Goal: Task Accomplishment & Management: Manage account settings

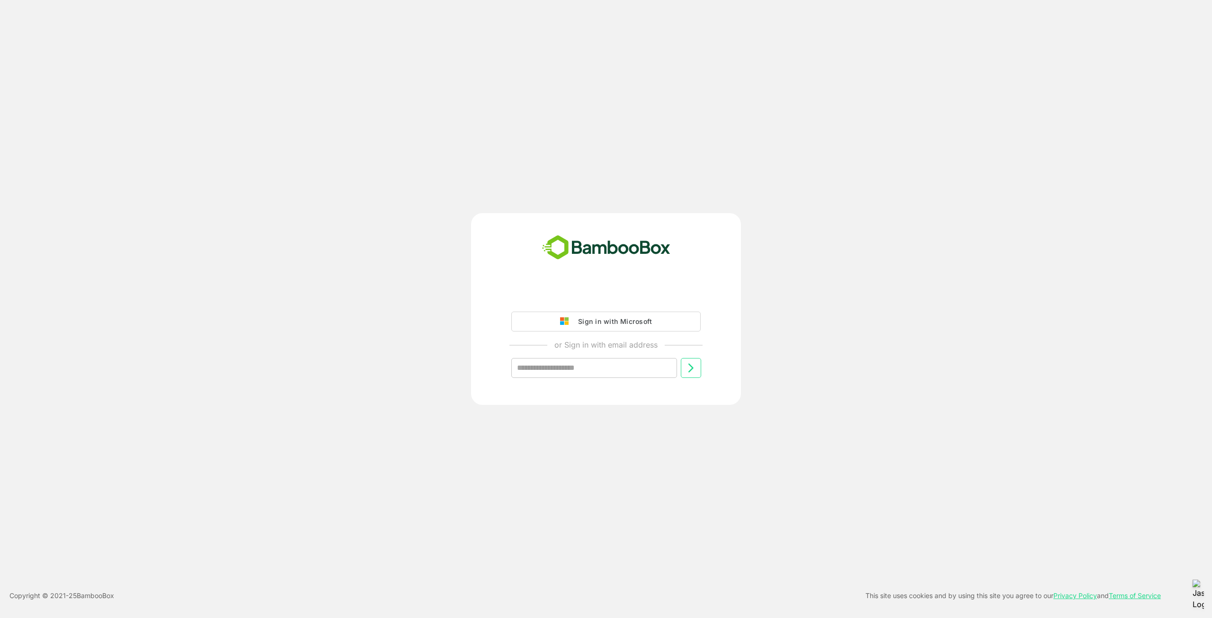
click at [640, 326] on div "Sign in with Microsoft" at bounding box center [612, 321] width 79 height 12
click at [621, 321] on div "Sign in with Microsoft" at bounding box center [612, 321] width 79 height 12
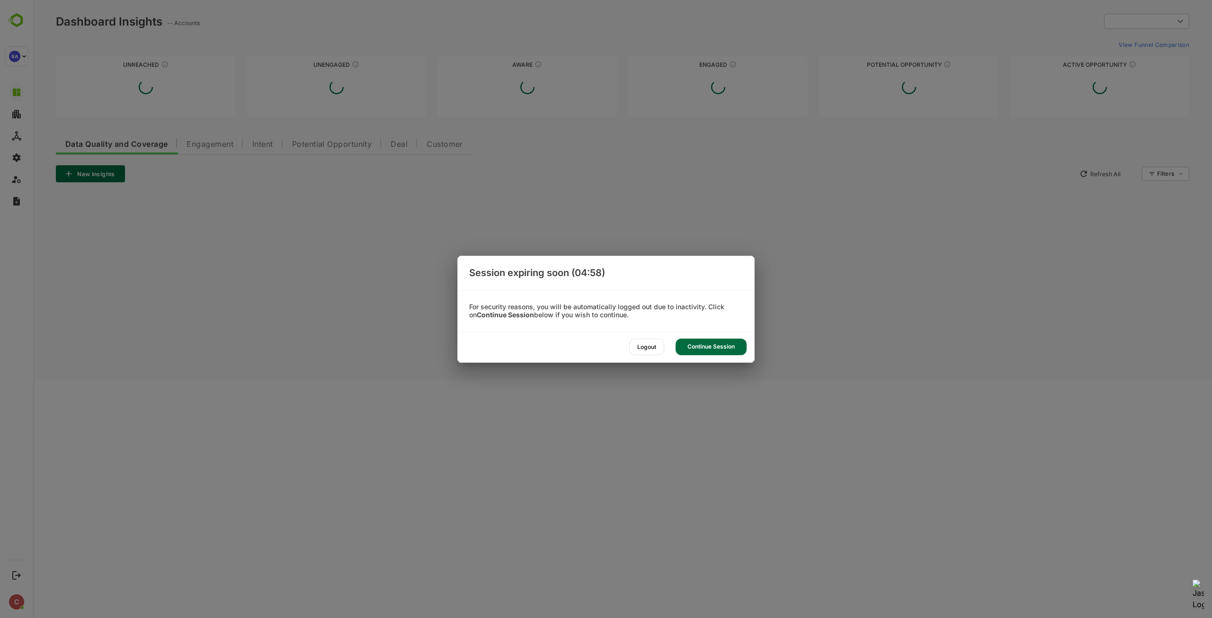
click at [210, 154] on div "Continue Session" at bounding box center [177, 143] width 66 height 23
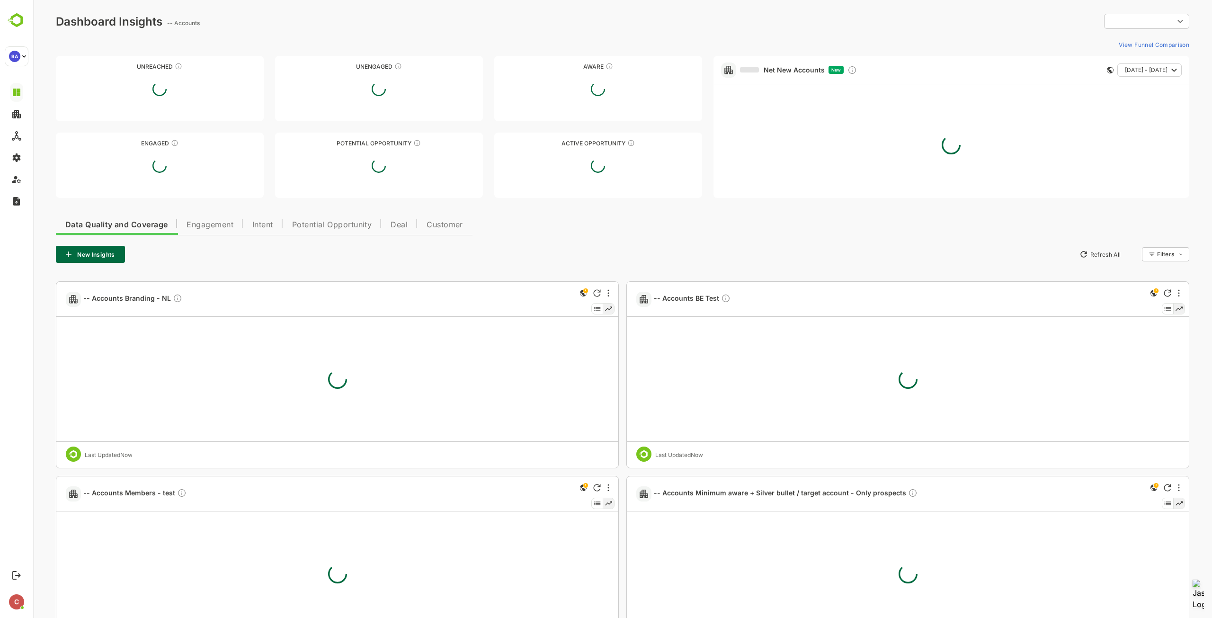
type input "**********"
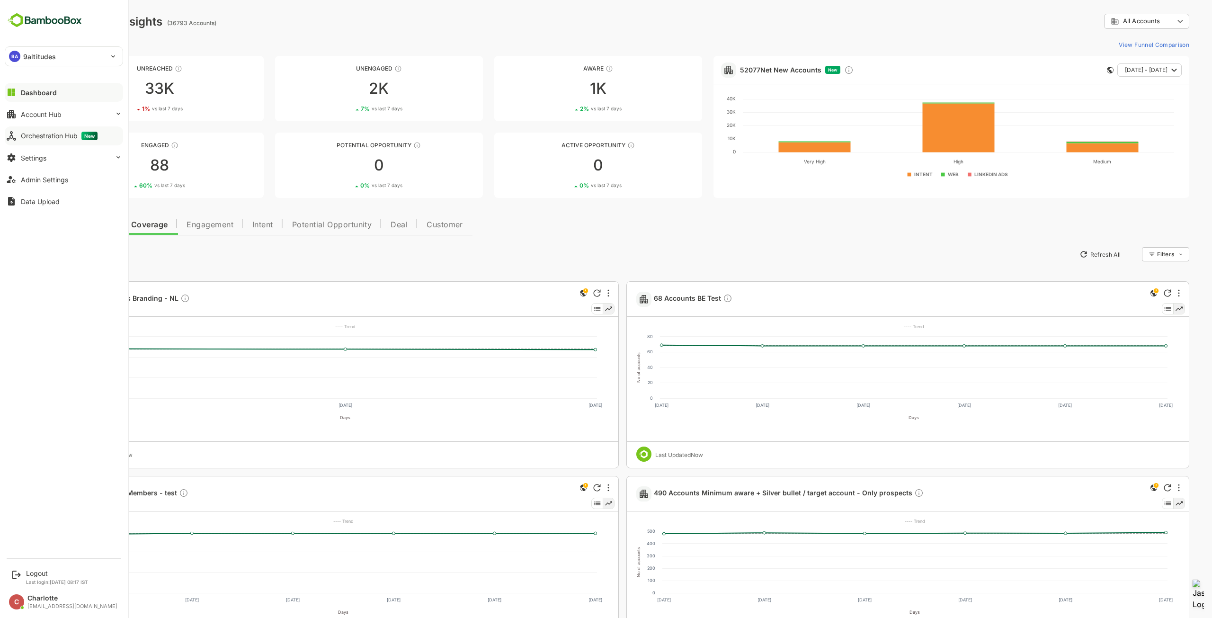
click at [34, 135] on div "Orchestration Hub New" at bounding box center [59, 136] width 77 height 9
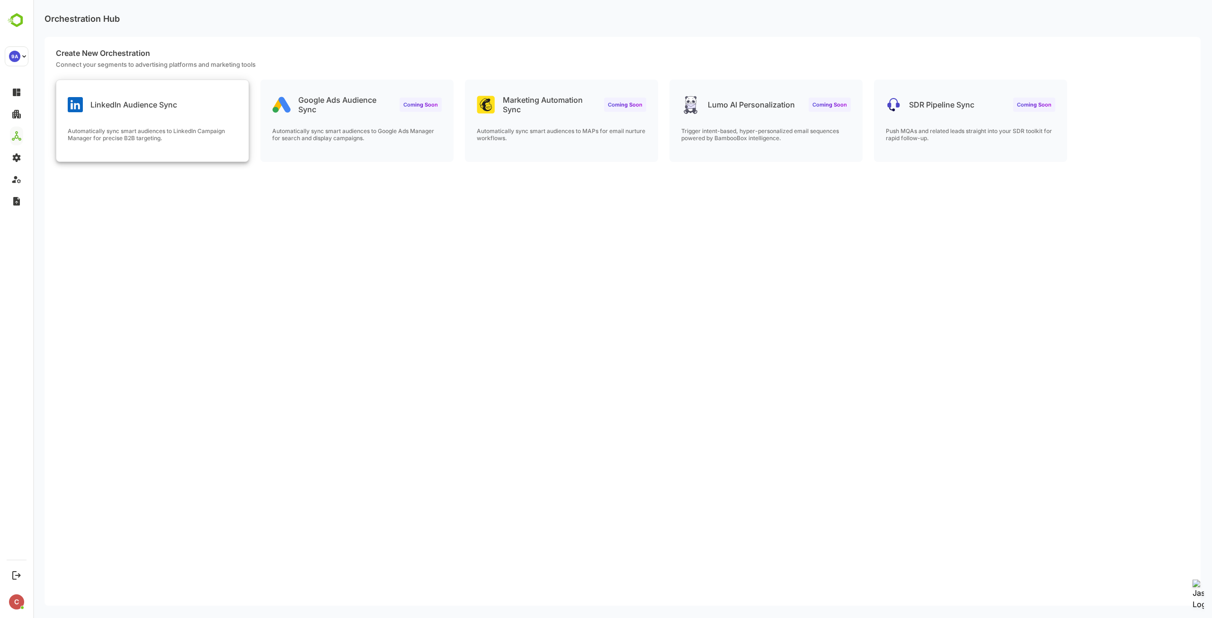
click at [195, 125] on div "LinkedIn Audience Sync Automatically sync smart audiences to LinkedIn Campaign …" at bounding box center [152, 120] width 192 height 81
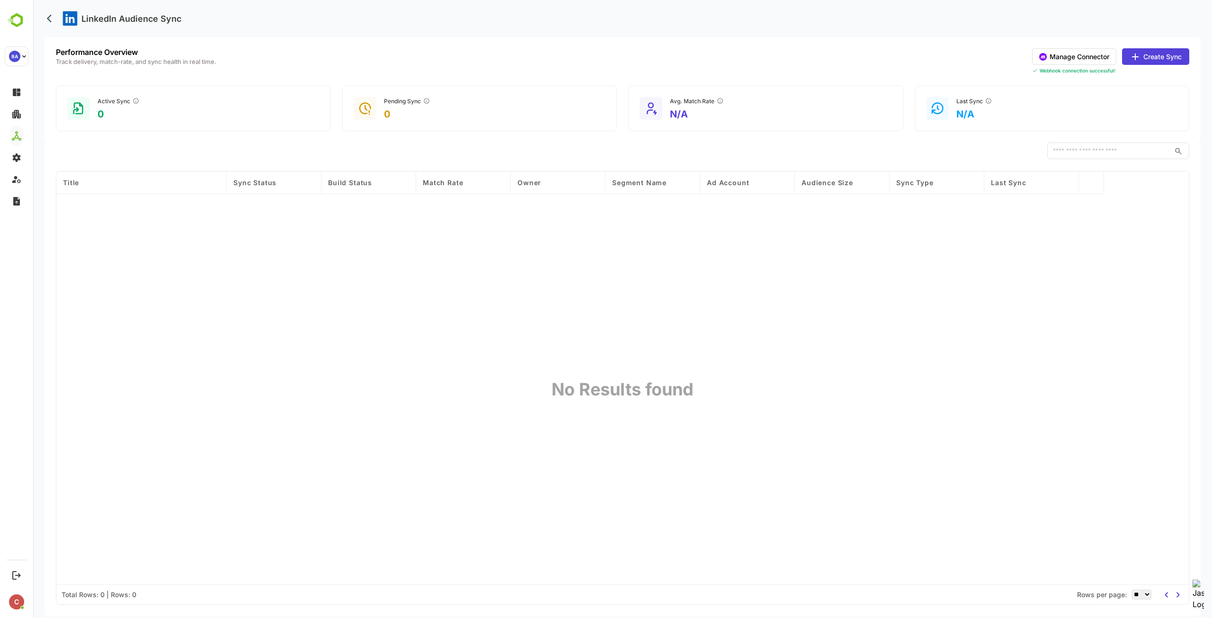
click at [1047, 56] on button "Manage Connector" at bounding box center [1074, 56] width 84 height 17
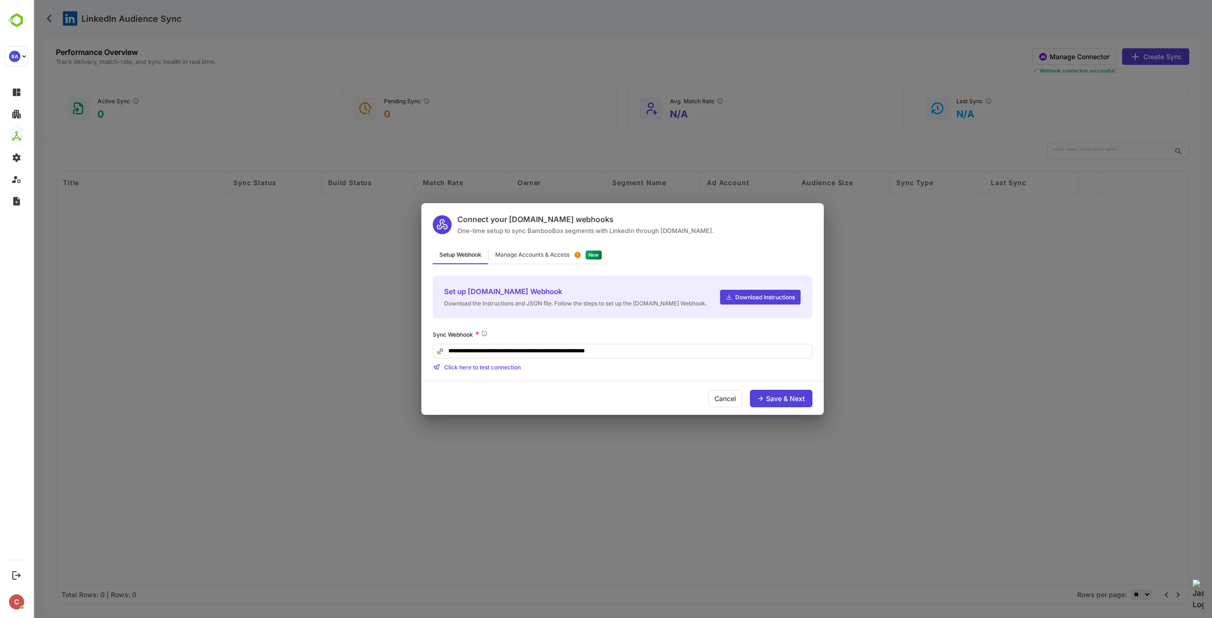
click at [554, 255] on div "Manage Accounts & Access" at bounding box center [532, 255] width 74 height 6
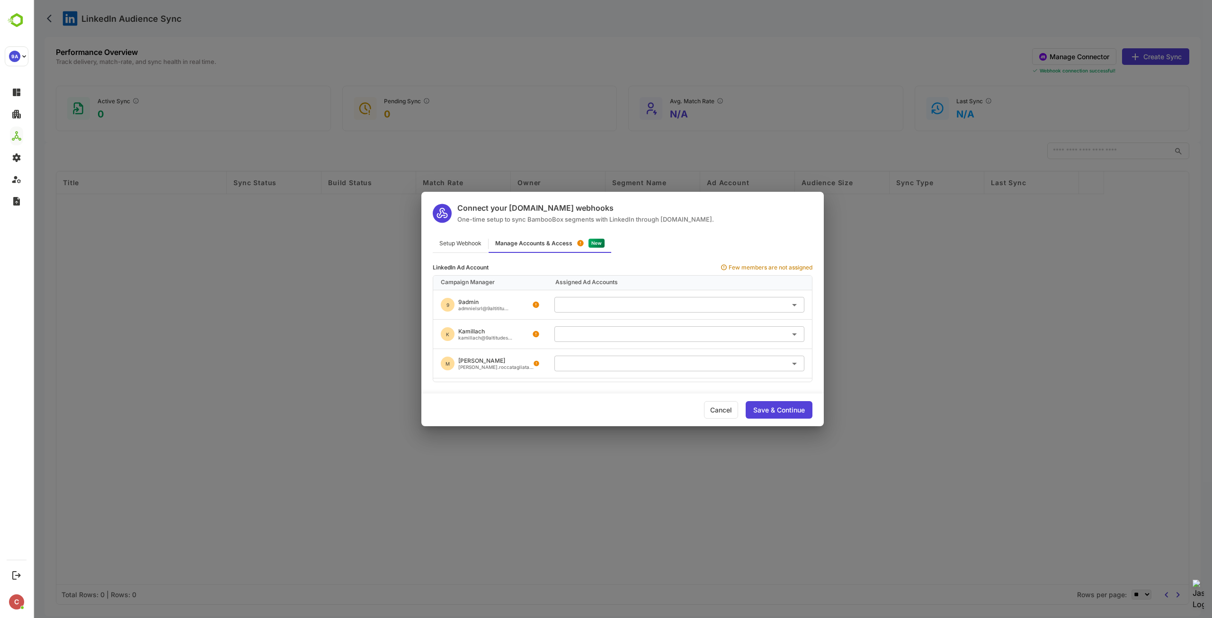
click at [592, 333] on input "text" at bounding box center [679, 334] width 242 height 16
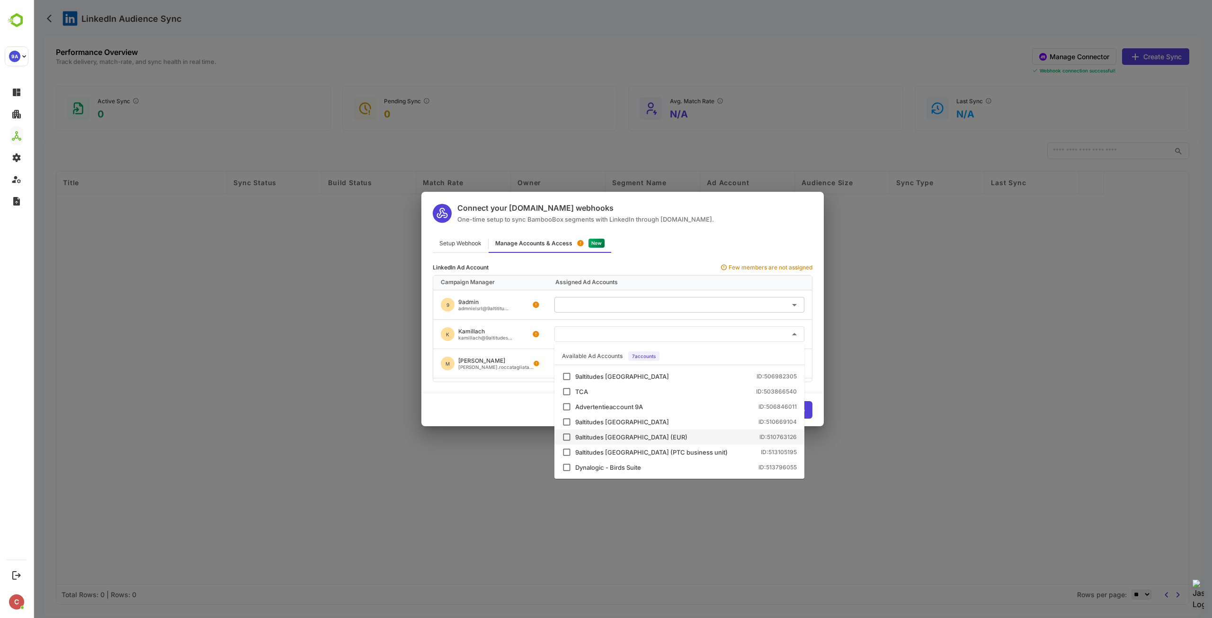
click at [636, 438] on div "9altitudes [GEOGRAPHIC_DATA] (EUR)" at bounding box center [631, 437] width 112 height 6
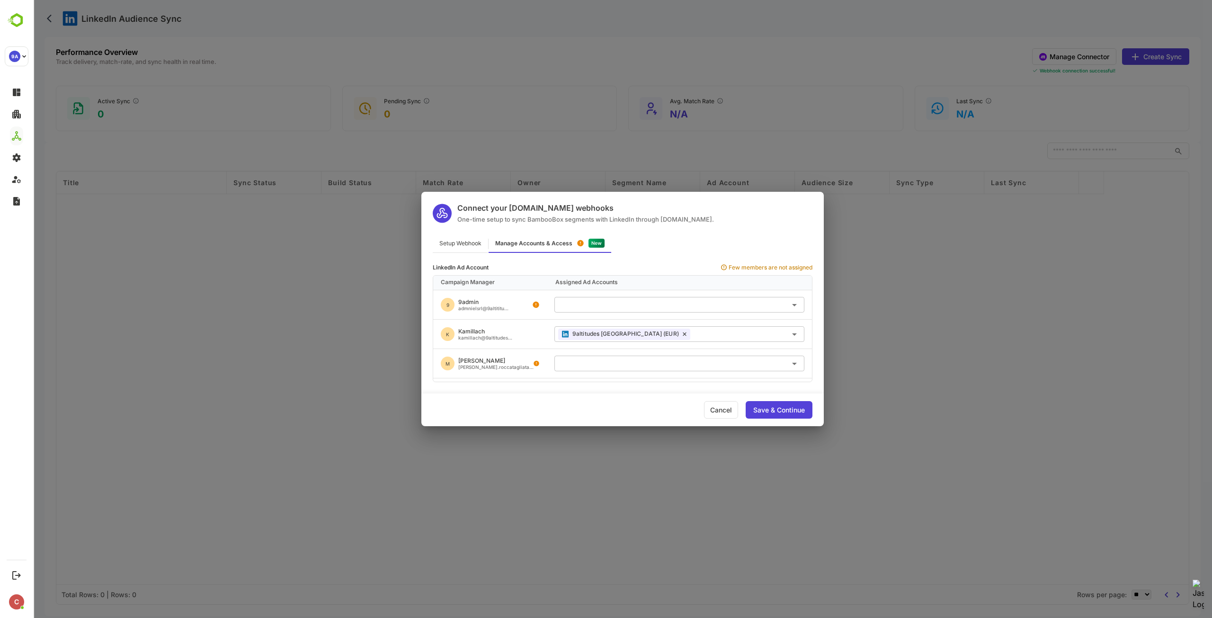
click at [542, 329] on div "K Kamillach kamillach@9altitudes..." at bounding box center [490, 333] width 114 height 29
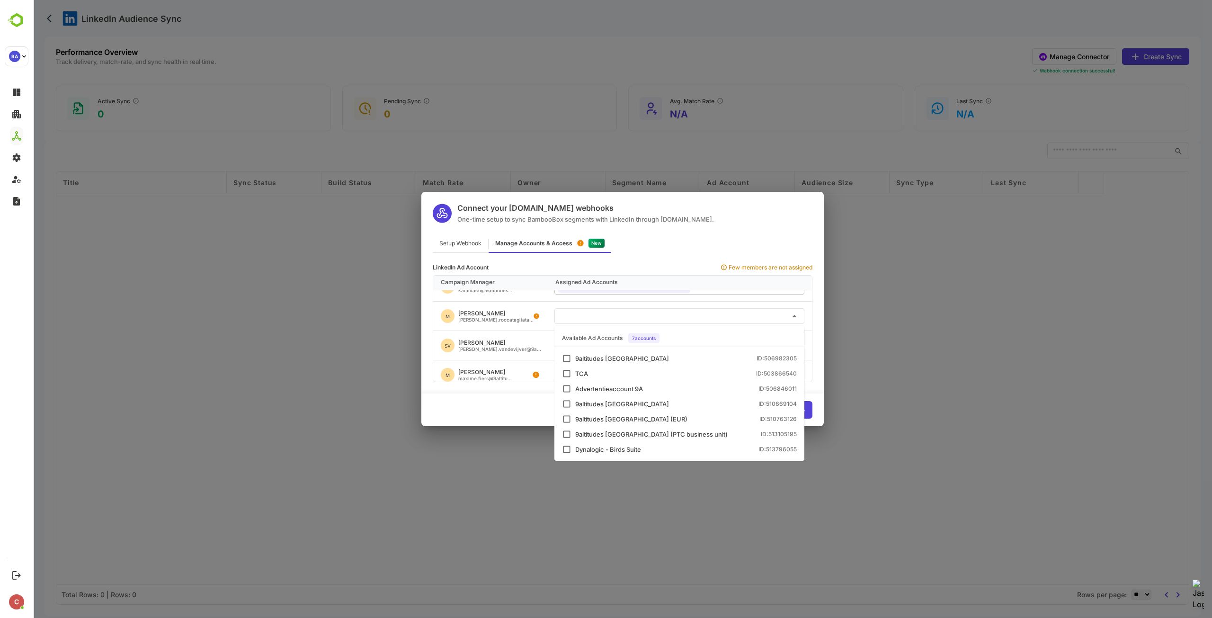
click at [574, 322] on input "text" at bounding box center [679, 316] width 242 height 16
click at [625, 355] on div "9altitudes [GEOGRAPHIC_DATA] ID: 506982305" at bounding box center [685, 358] width 221 height 6
click at [523, 338] on div "SV [PERSON_NAME] [PERSON_NAME].vandevijver@9a..." at bounding box center [490, 345] width 114 height 29
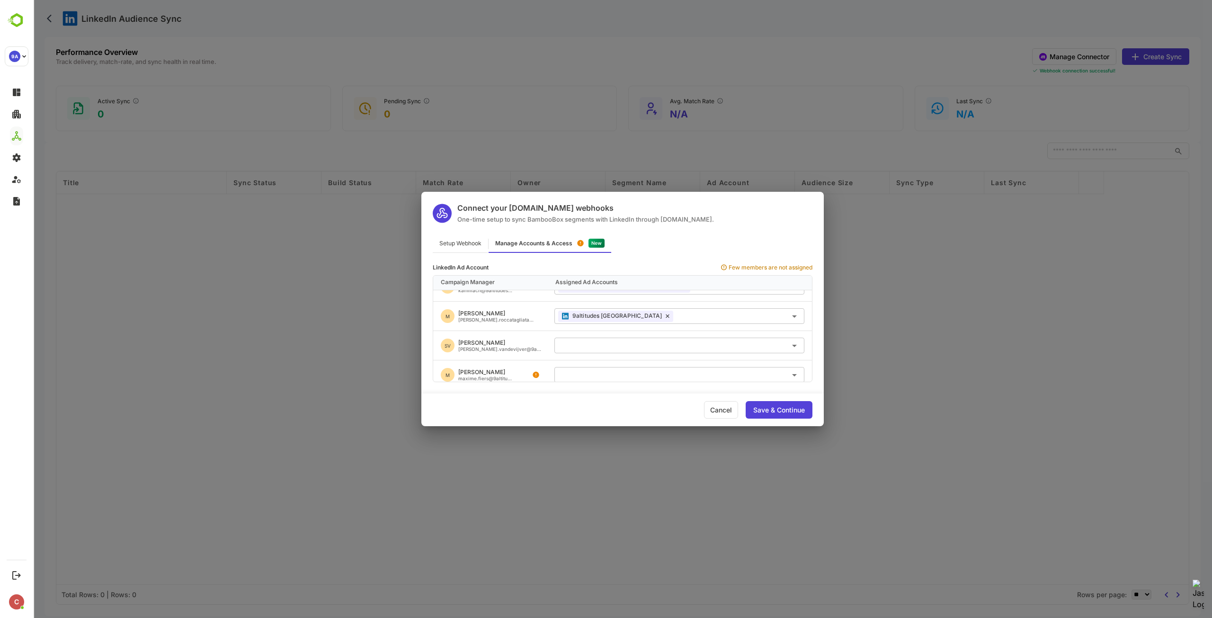
click at [589, 347] on input "text" at bounding box center [679, 345] width 242 height 16
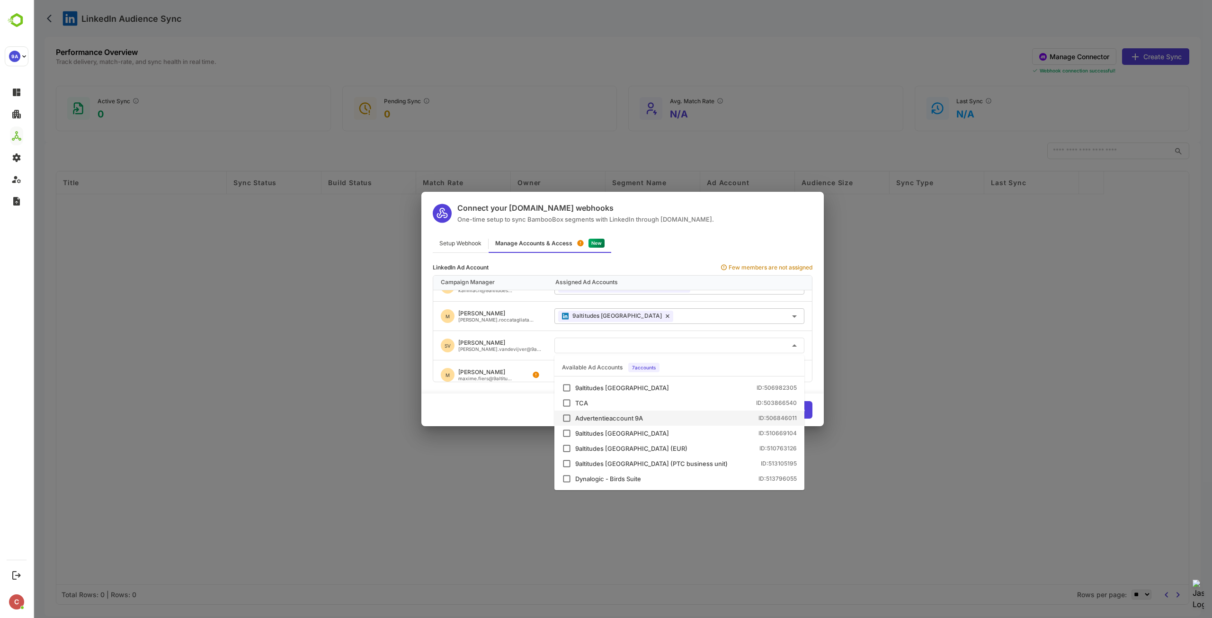
click at [647, 416] on div "Advertentieaccount 9A ID: 506846011" at bounding box center [685, 418] width 221 height 6
click at [665, 462] on div "9altitudes [GEOGRAPHIC_DATA] (PTC business unit)" at bounding box center [651, 463] width 152 height 6
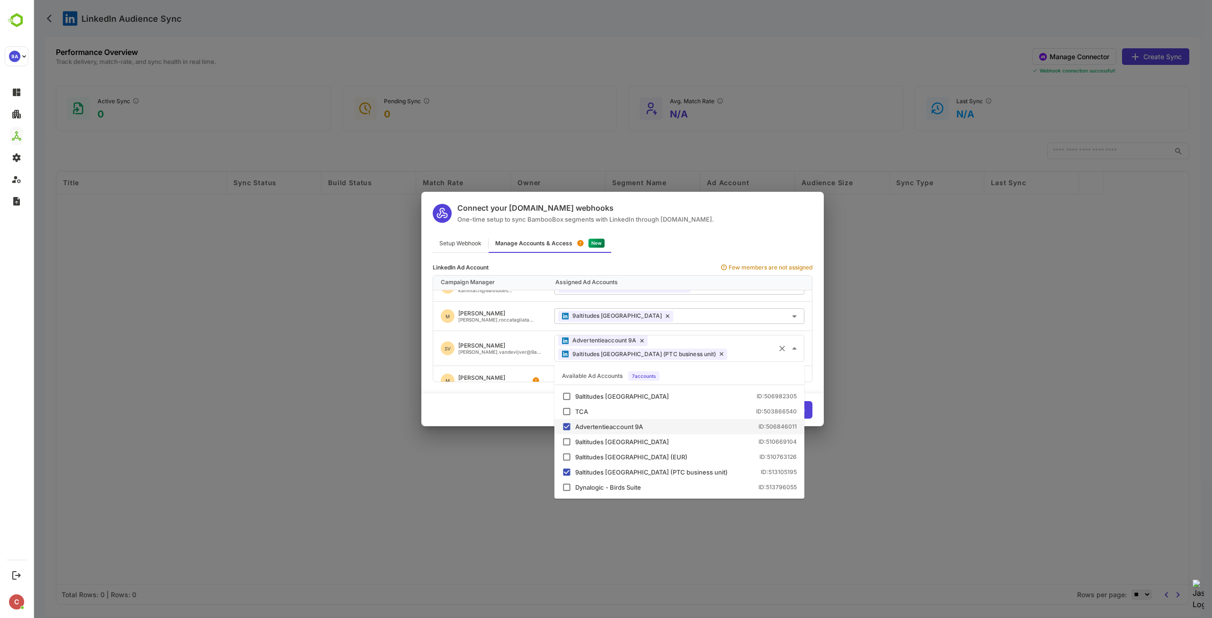
click at [606, 425] on div "Advertentieaccount 9A" at bounding box center [609, 427] width 68 height 6
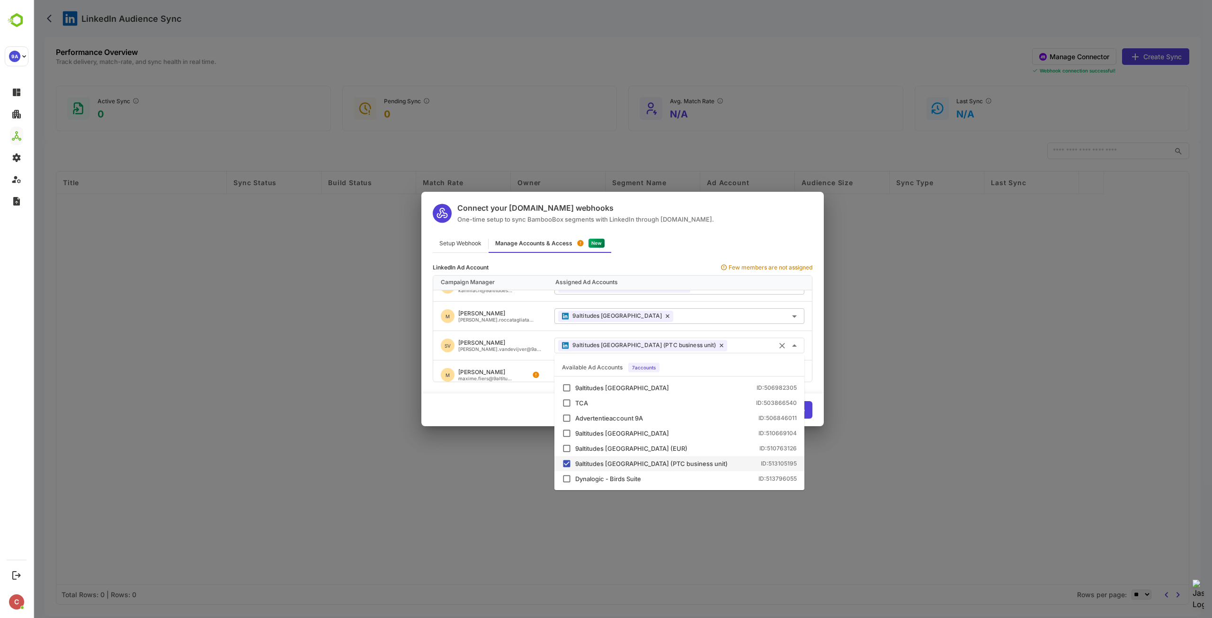
click at [731, 345] on input "text" at bounding box center [766, 345] width 70 height 16
click at [649, 411] on li "Advertentieaccount 9A ID: 506846011" at bounding box center [679, 417] width 250 height 15
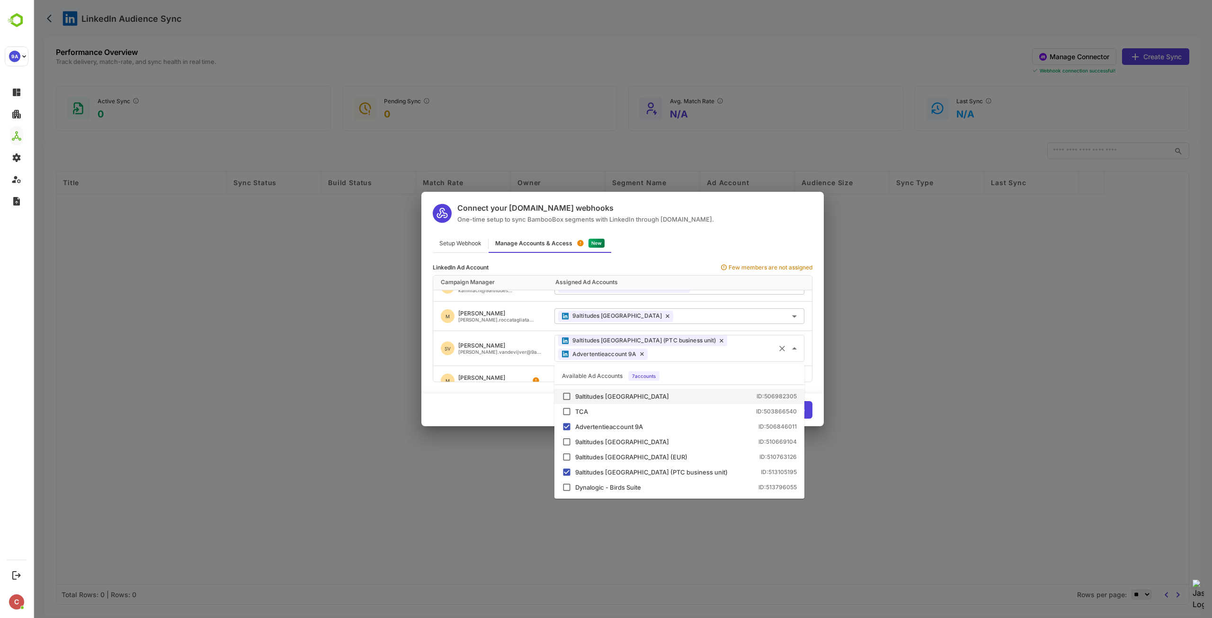
click at [508, 348] on div "[PERSON_NAME] [PERSON_NAME].vandevijver@9a..." at bounding box center [499, 348] width 83 height 11
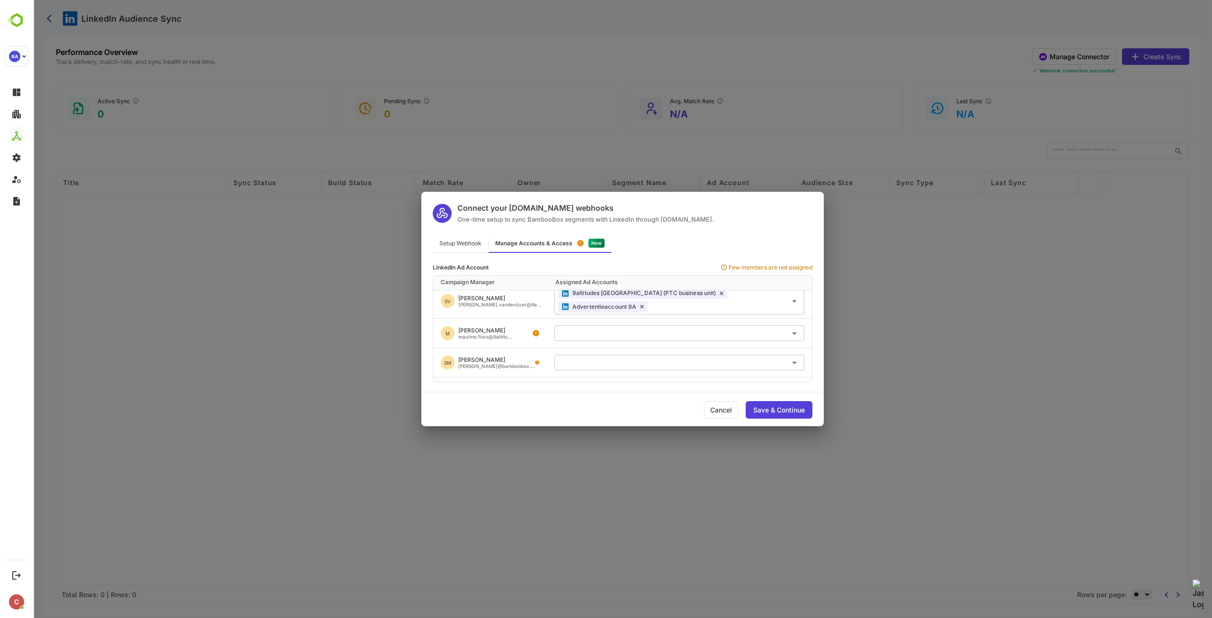
scroll to position [142, 0]
click at [581, 345] on input "text" at bounding box center [679, 346] width 242 height 16
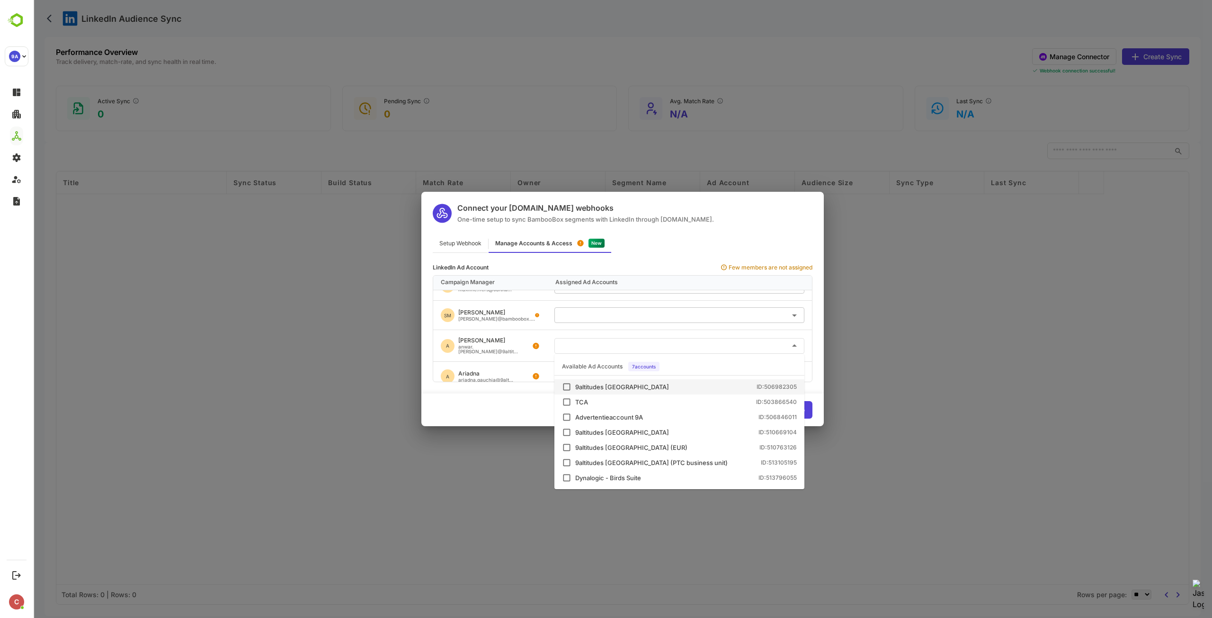
click at [637, 340] on input "text" at bounding box center [679, 346] width 242 height 16
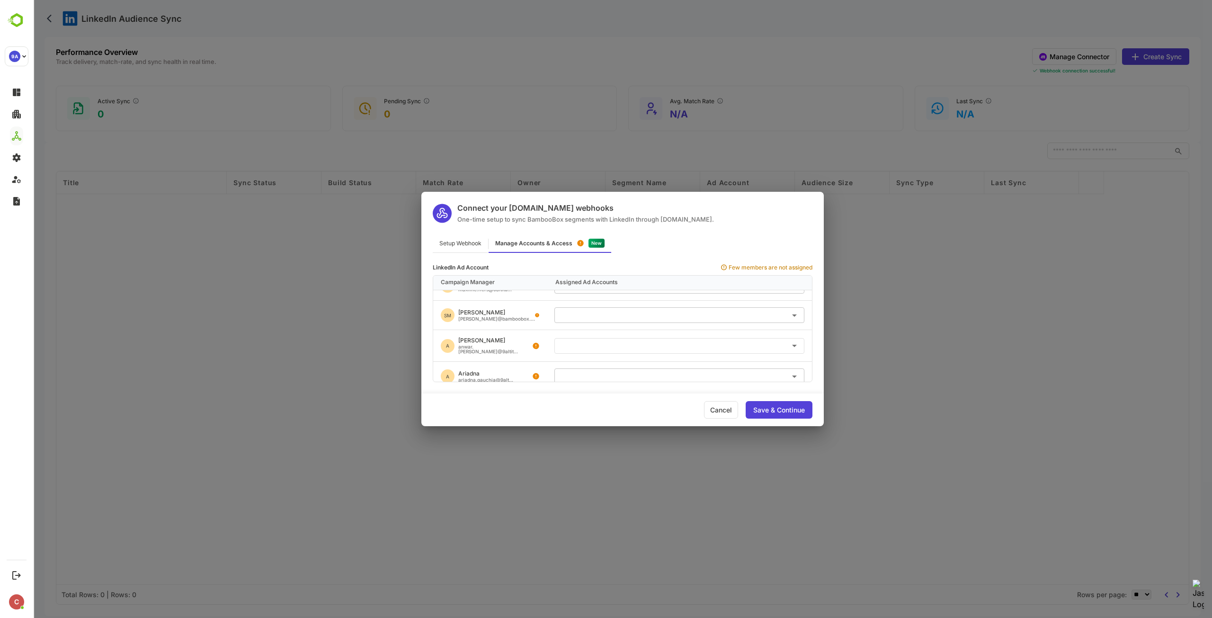
scroll to position [189, 0]
click at [609, 327] on input "text" at bounding box center [679, 329] width 242 height 16
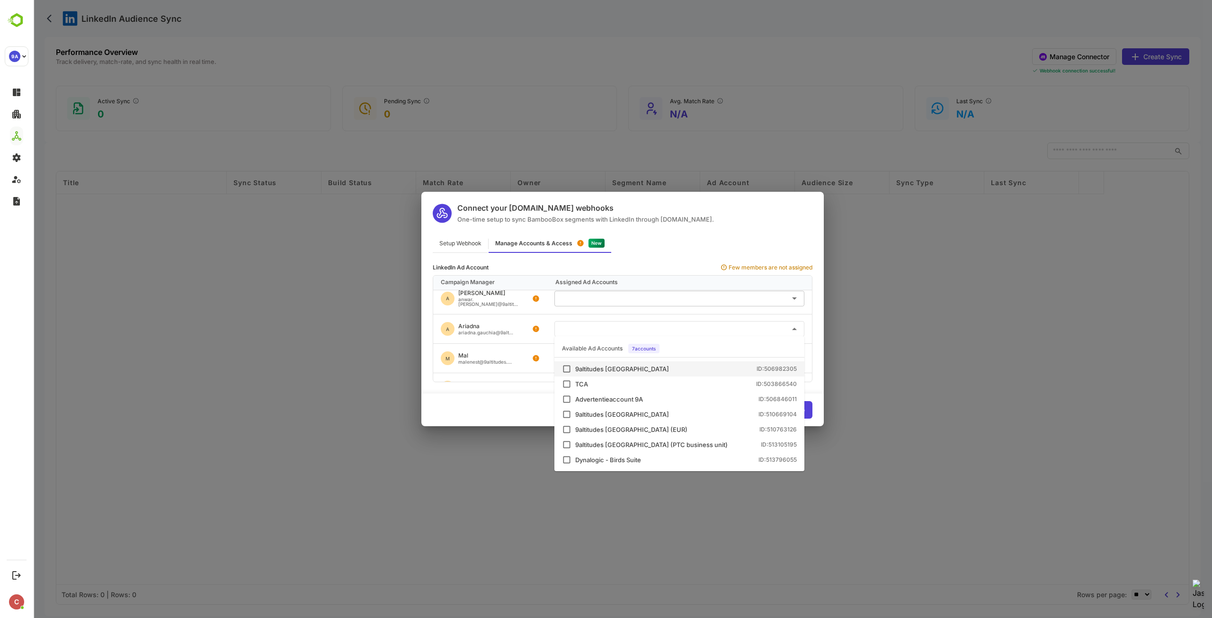
click at [624, 373] on div "9altitudes [GEOGRAPHIC_DATA] ID: 506982305" at bounding box center [679, 368] width 235 height 9
click at [524, 350] on div "M Mal malenest@9altitudes...." at bounding box center [490, 358] width 114 height 29
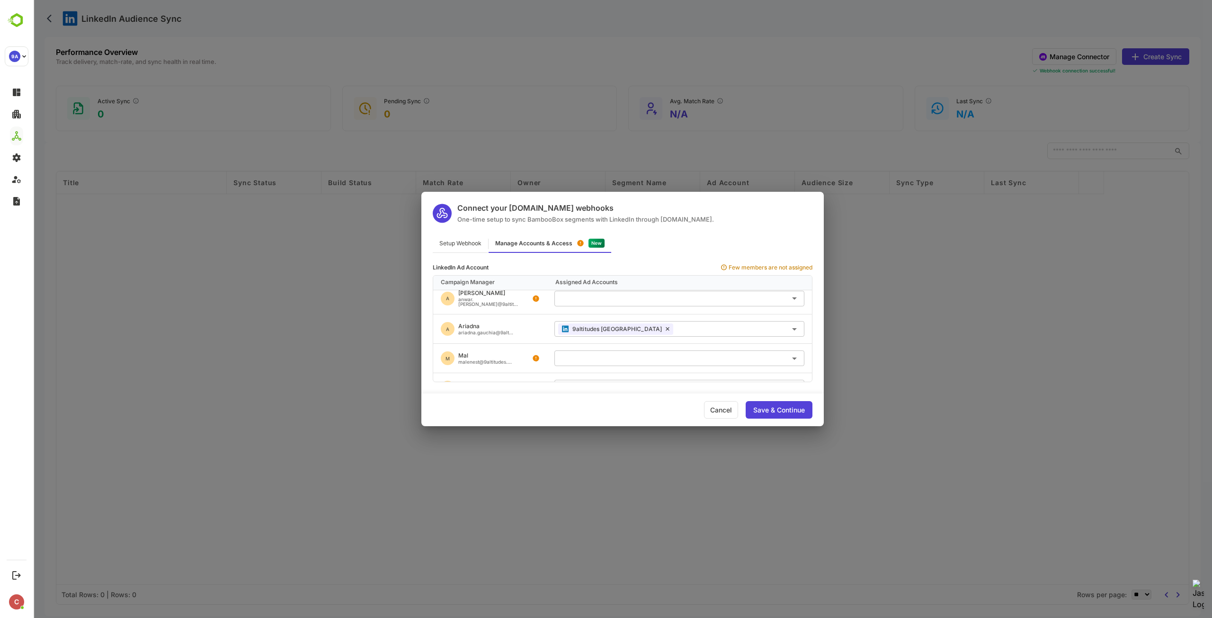
scroll to position [237, 0]
click at [579, 312] on input "text" at bounding box center [679, 311] width 242 height 16
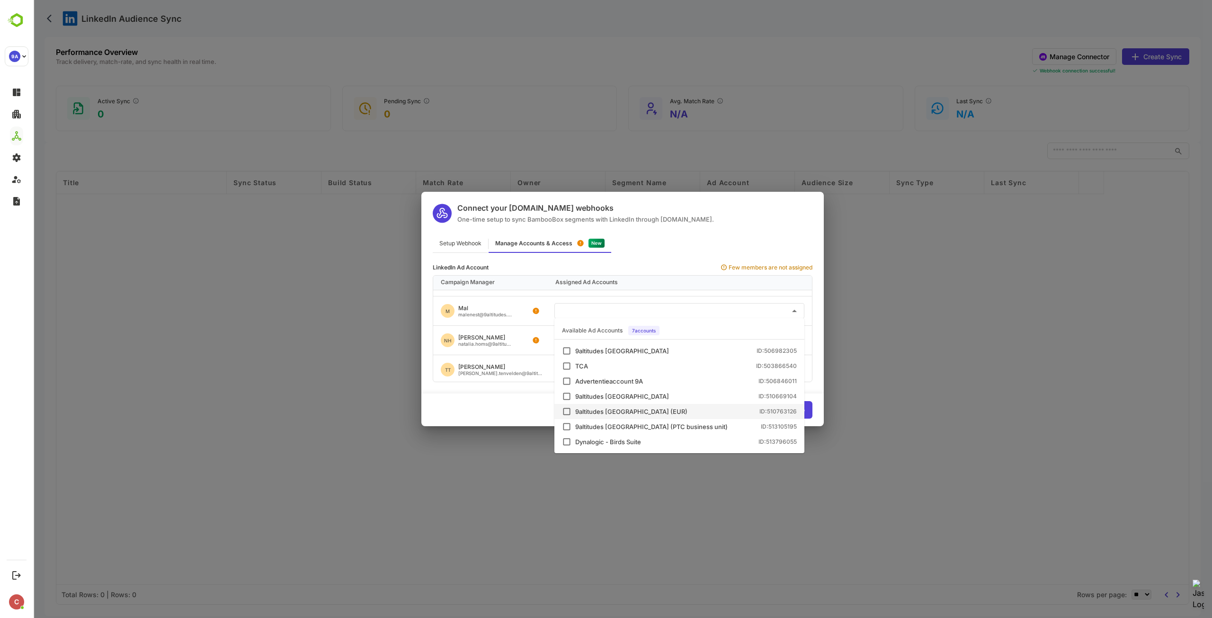
click at [612, 410] on div "9altitudes [GEOGRAPHIC_DATA] (EUR)" at bounding box center [631, 411] width 112 height 6
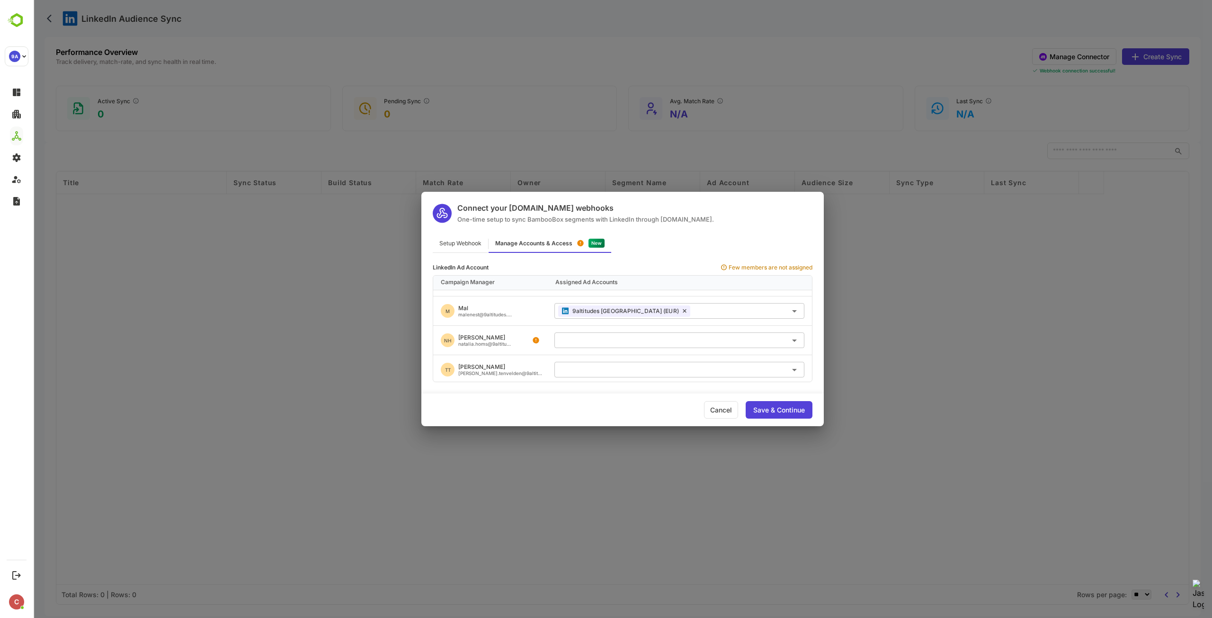
click at [527, 338] on div "NH [PERSON_NAME] [PERSON_NAME].homs@9altitu..." at bounding box center [490, 340] width 114 height 29
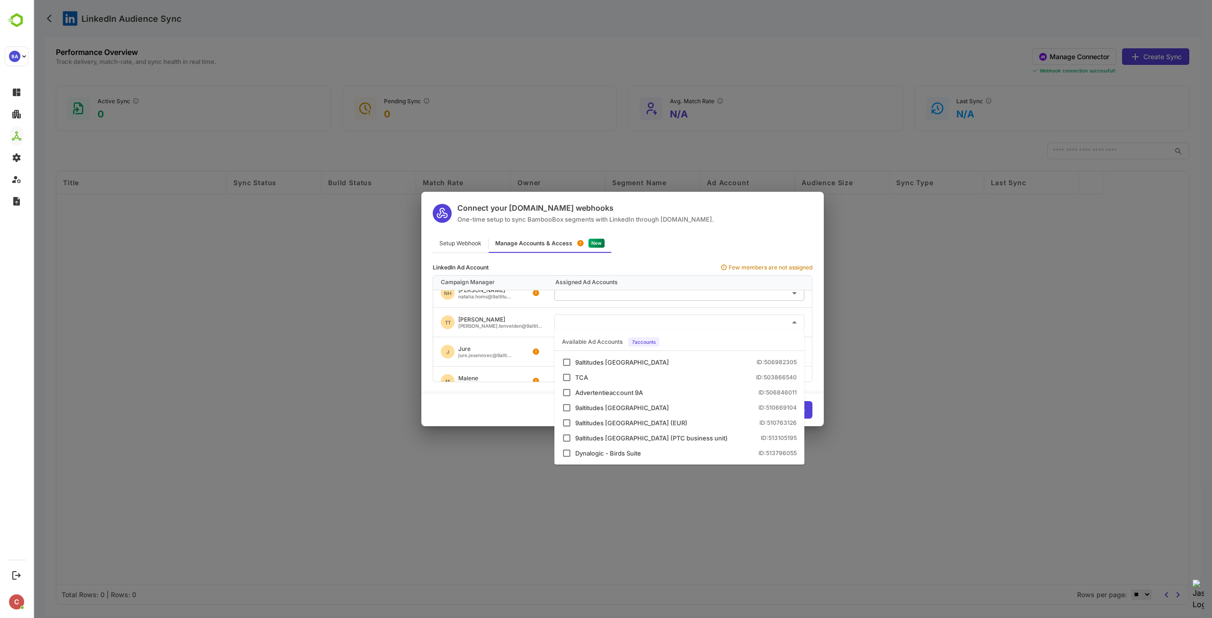
click at [580, 325] on input "text" at bounding box center [679, 322] width 242 height 16
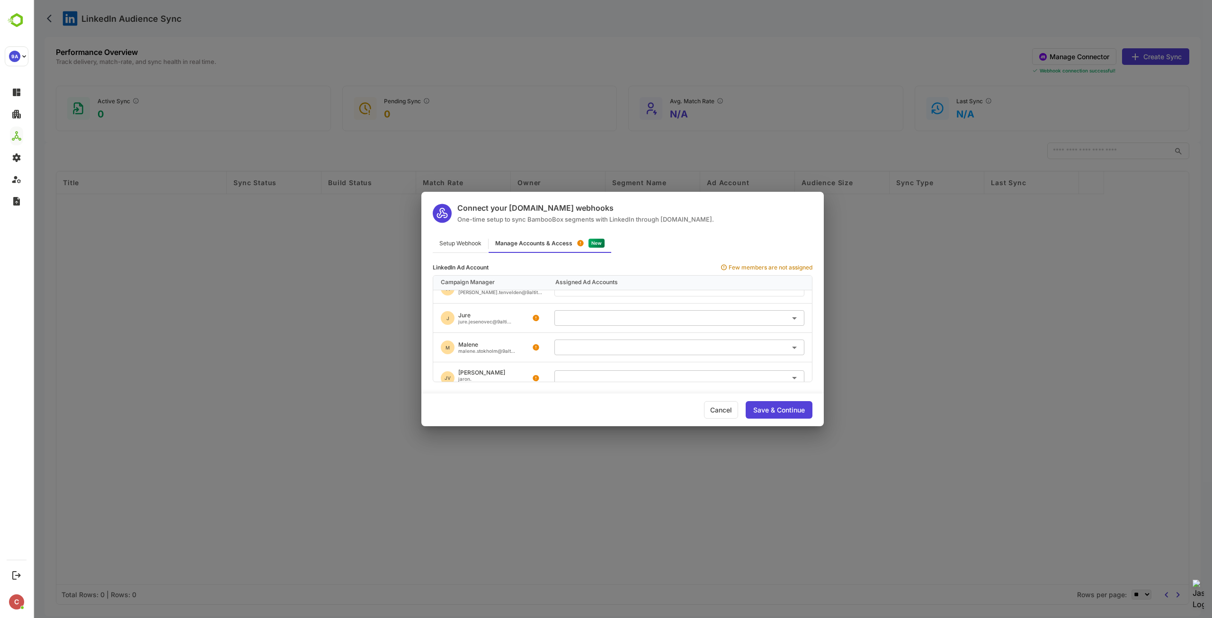
scroll to position [331, 0]
click at [590, 328] on input "text" at bounding box center [679, 334] width 242 height 16
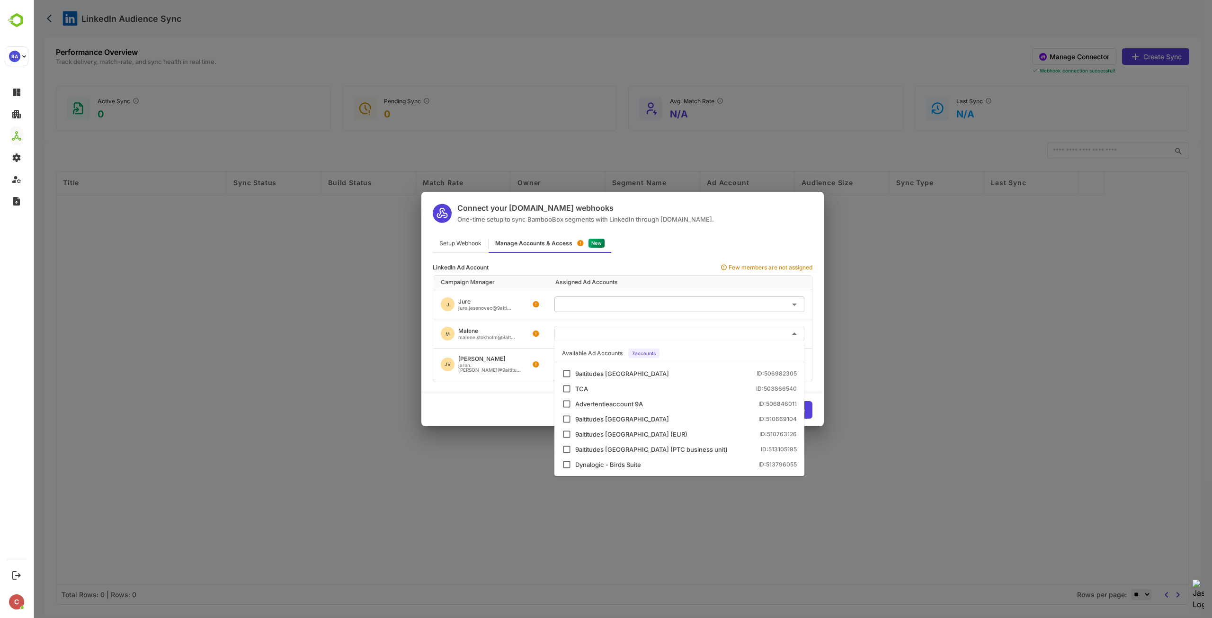
click at [515, 348] on div "[PERSON_NAME] [PERSON_NAME].[PERSON_NAME]@9altitu... ​" at bounding box center [622, 364] width 379 height 32
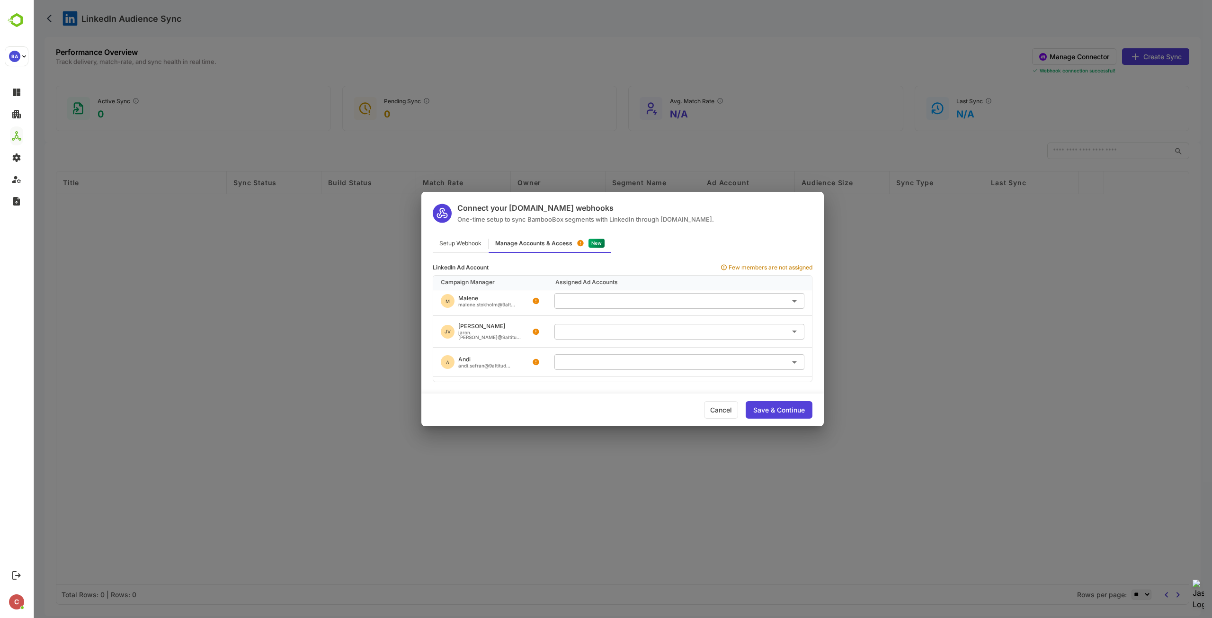
scroll to position [379, 0]
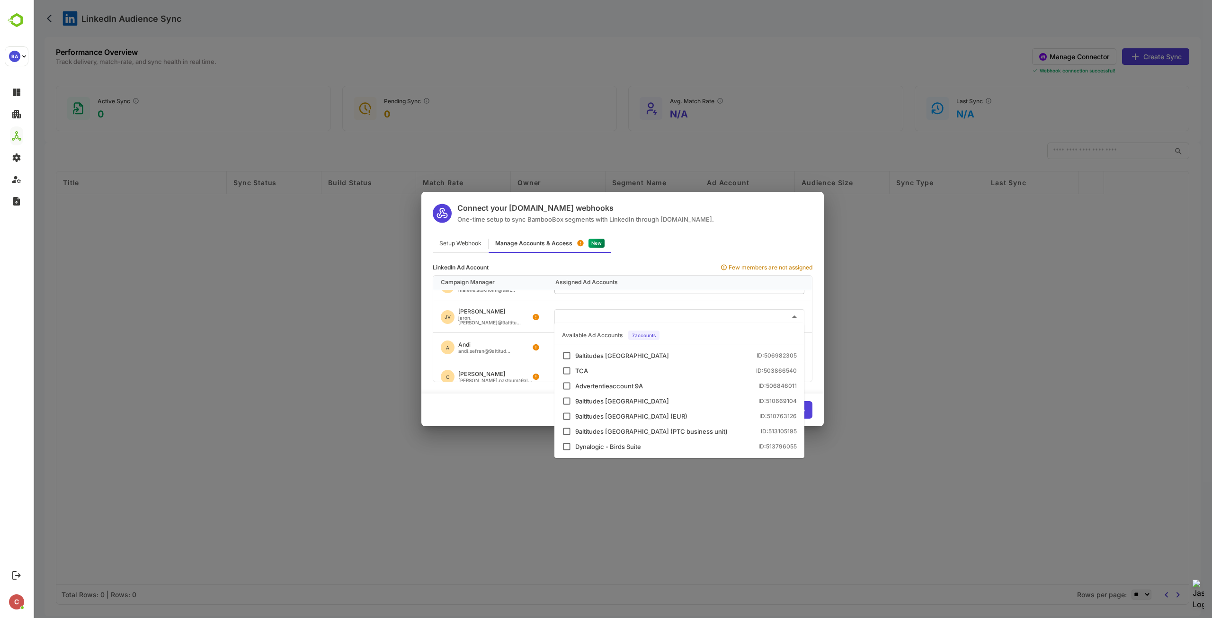
click at [583, 317] on input "text" at bounding box center [679, 317] width 242 height 16
click at [599, 383] on div "Advertentieaccount 9A" at bounding box center [609, 386] width 68 height 6
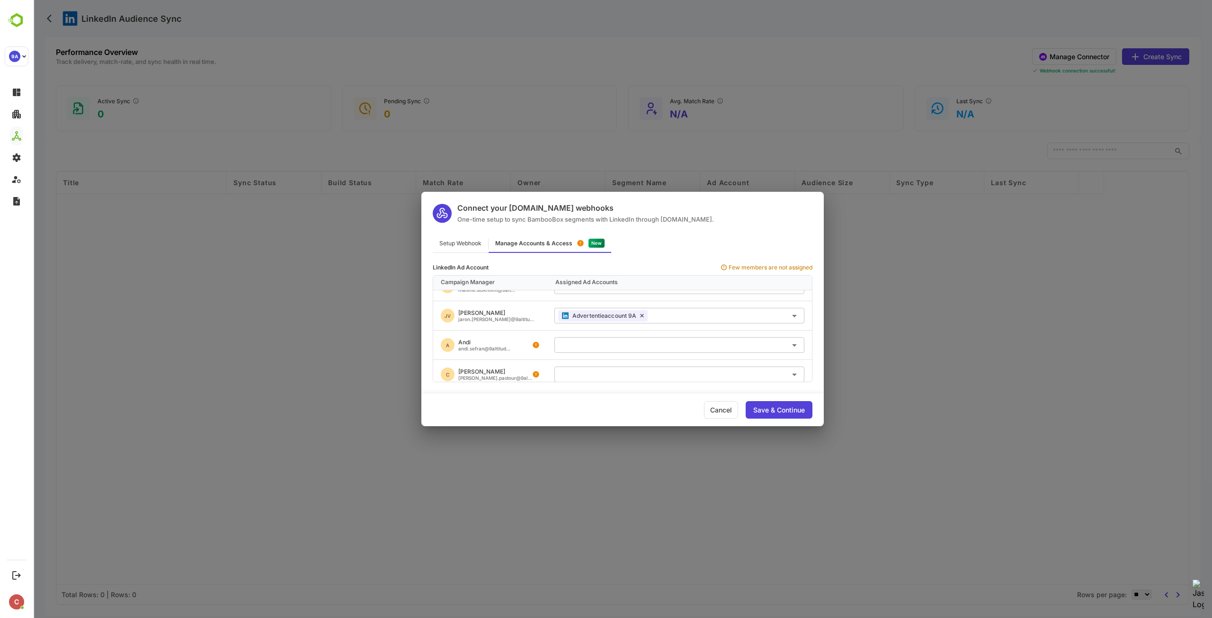
click at [521, 333] on div "A Andi andi.sefran@9altitud..." at bounding box center [490, 344] width 114 height 29
click at [589, 345] on input "text" at bounding box center [679, 345] width 242 height 16
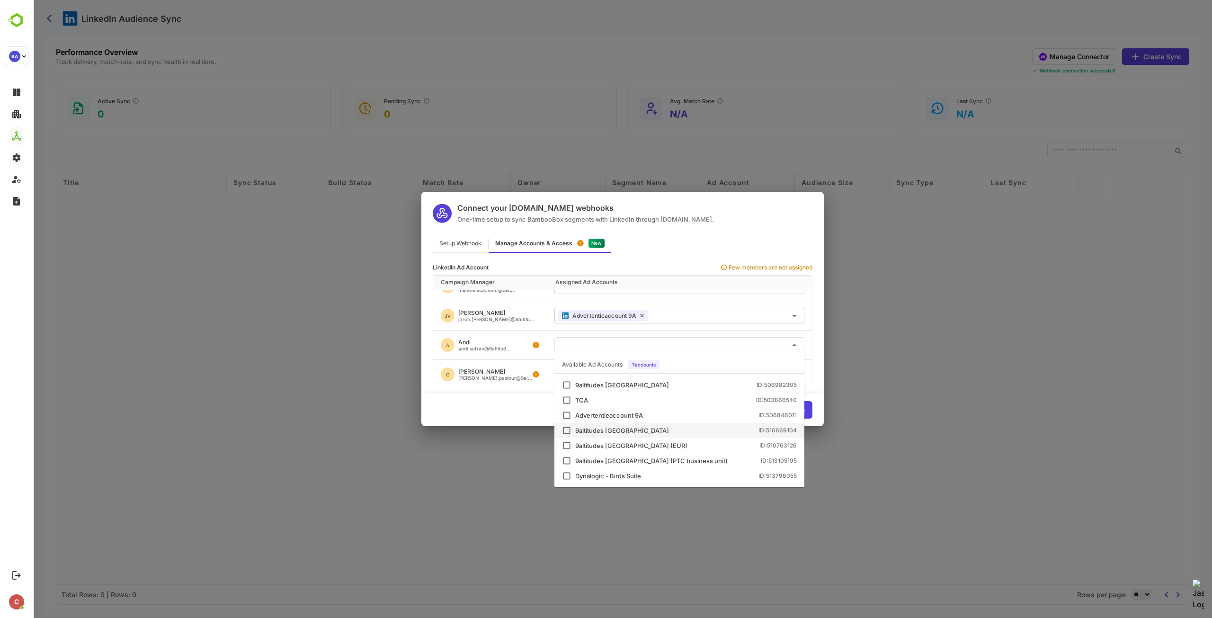
click at [635, 430] on div "9altitudes [GEOGRAPHIC_DATA] ID: 510669104" at bounding box center [685, 430] width 221 height 6
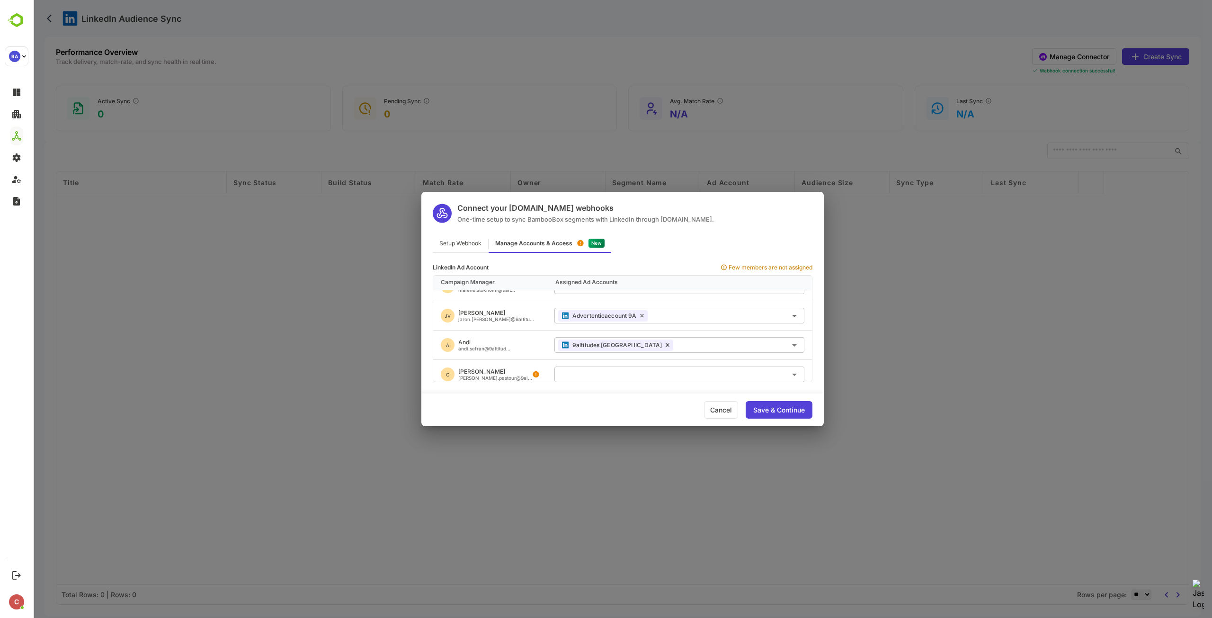
click at [533, 361] on div "C [PERSON_NAME] [PERSON_NAME].pastour@9al..." at bounding box center [490, 374] width 114 height 29
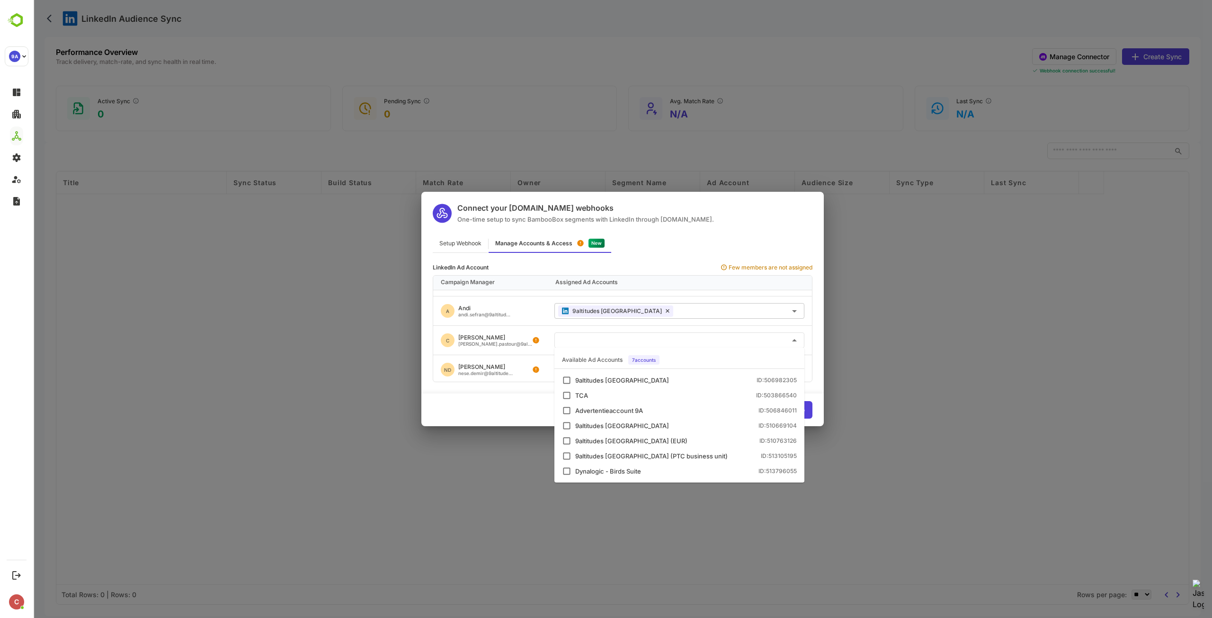
click at [580, 339] on input "text" at bounding box center [679, 340] width 242 height 16
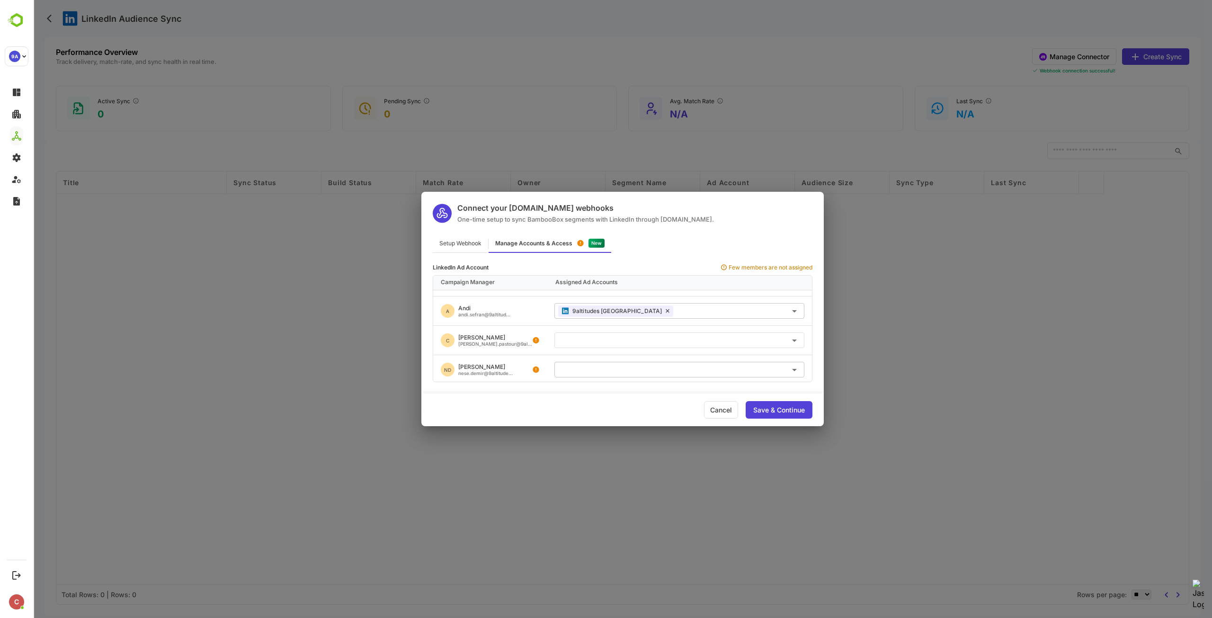
click at [619, 363] on input "text" at bounding box center [679, 370] width 242 height 16
click at [779, 413] on div "Save & Continue" at bounding box center [779, 410] width 52 height 7
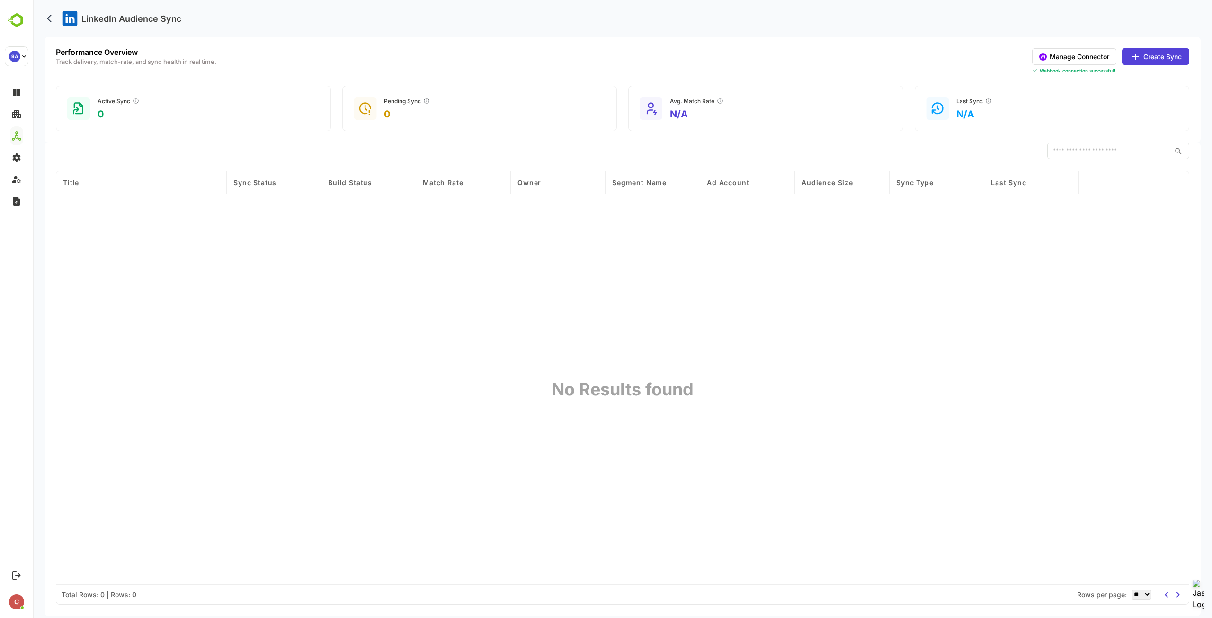
click at [1084, 52] on button "Manage Connector" at bounding box center [1074, 56] width 84 height 17
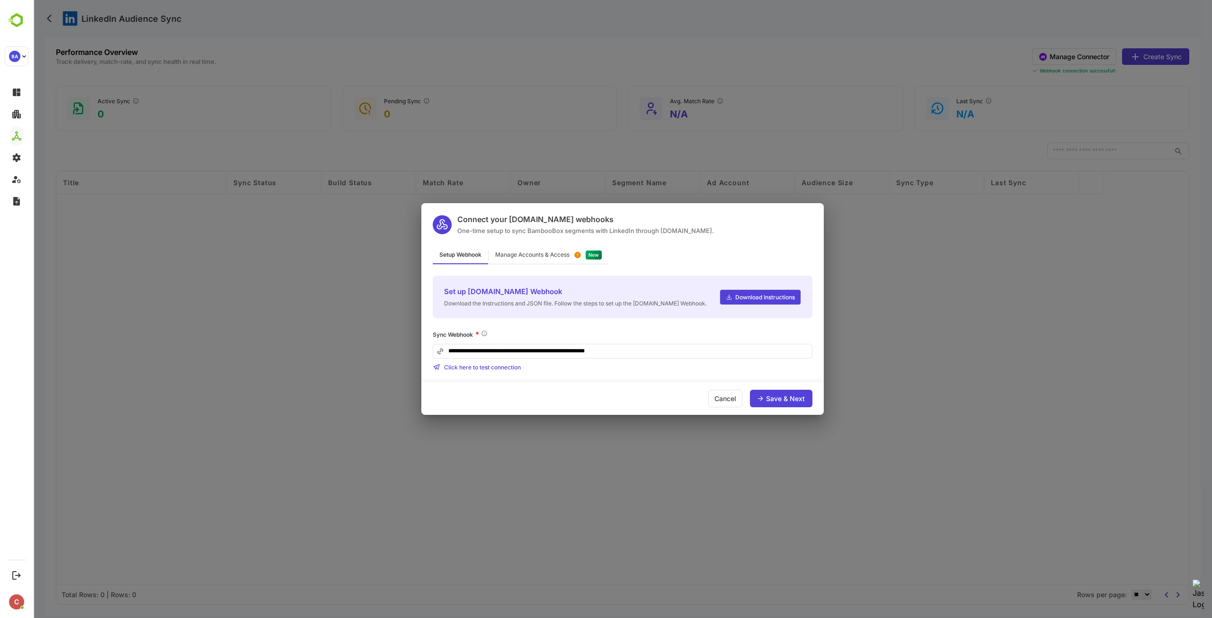
click at [561, 255] on div "Manage Accounts & Access" at bounding box center [532, 255] width 74 height 6
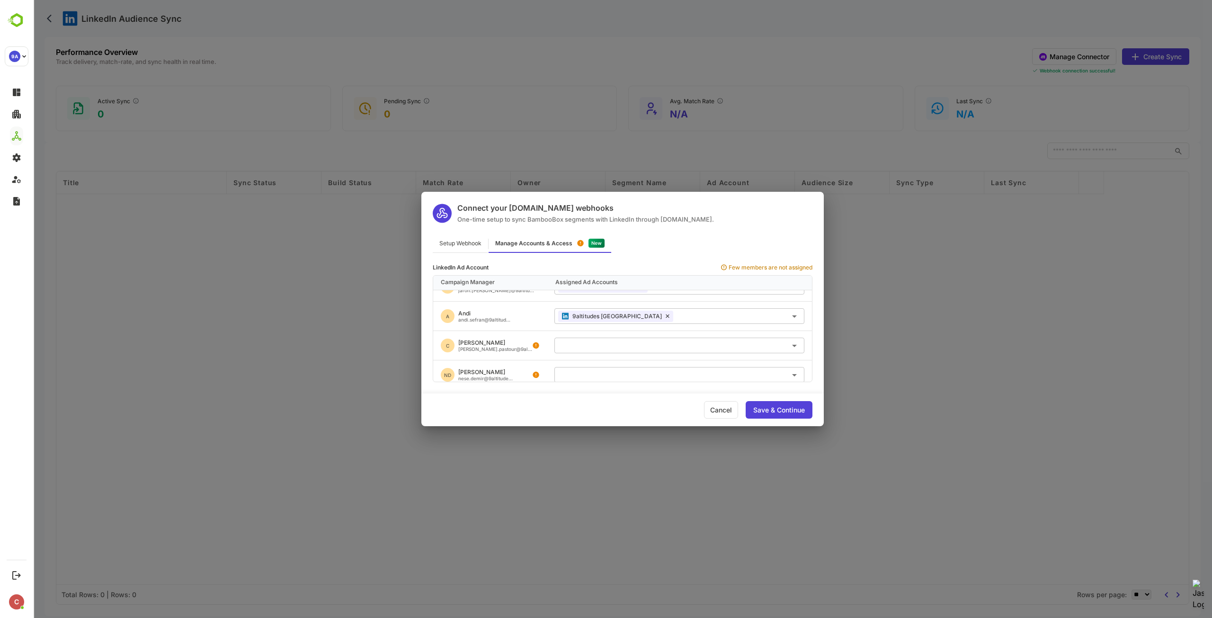
scroll to position [413, 0]
click at [612, 335] on input "text" at bounding box center [679, 340] width 242 height 16
click at [920, 321] on div "Connect your [DOMAIN_NAME] webhooks One-time setup to sync BambooBox segments w…" at bounding box center [622, 309] width 1178 height 618
